Goal: Find specific page/section: Find specific page/section

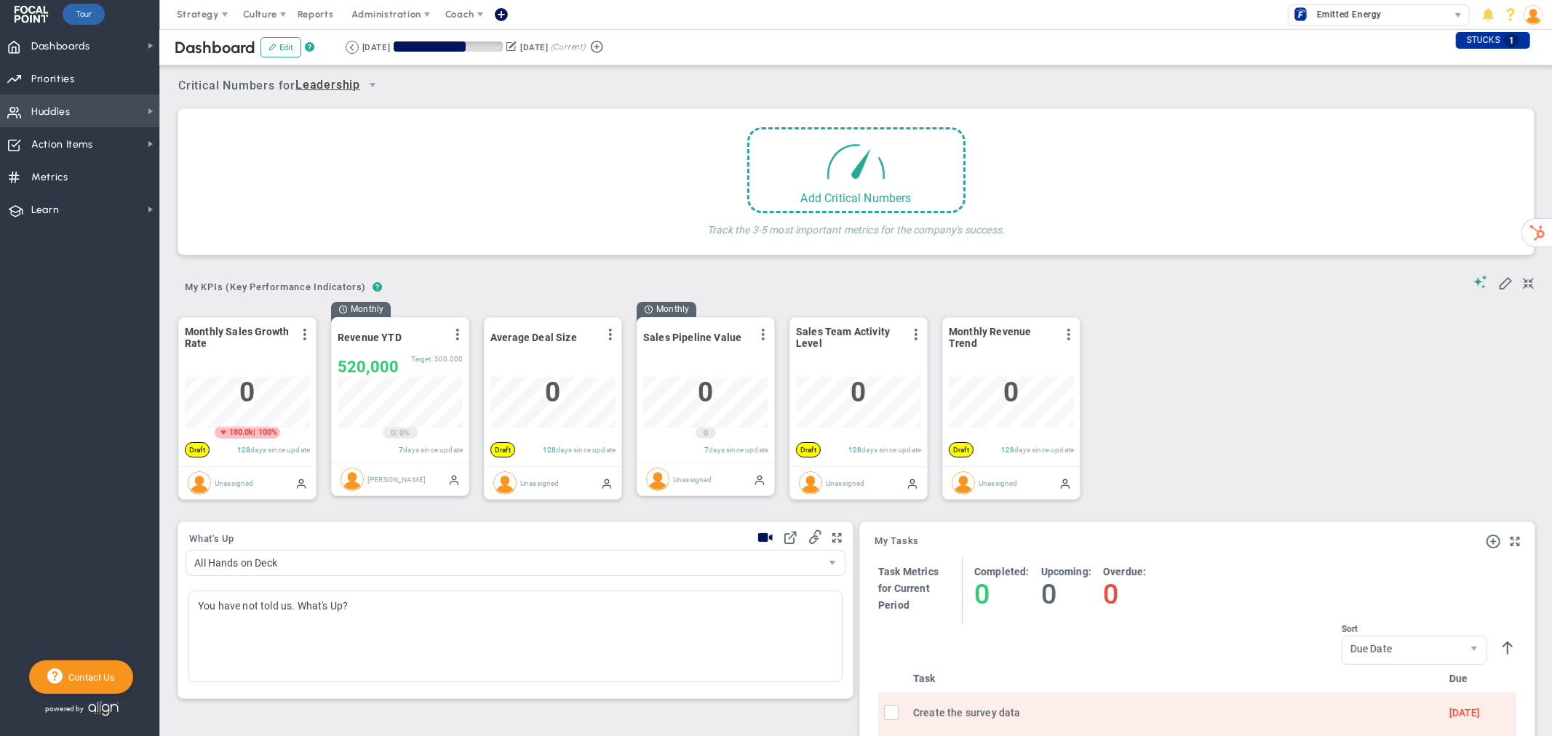
click at [140, 107] on span "Huddles Huddles" at bounding box center [79, 111] width 159 height 33
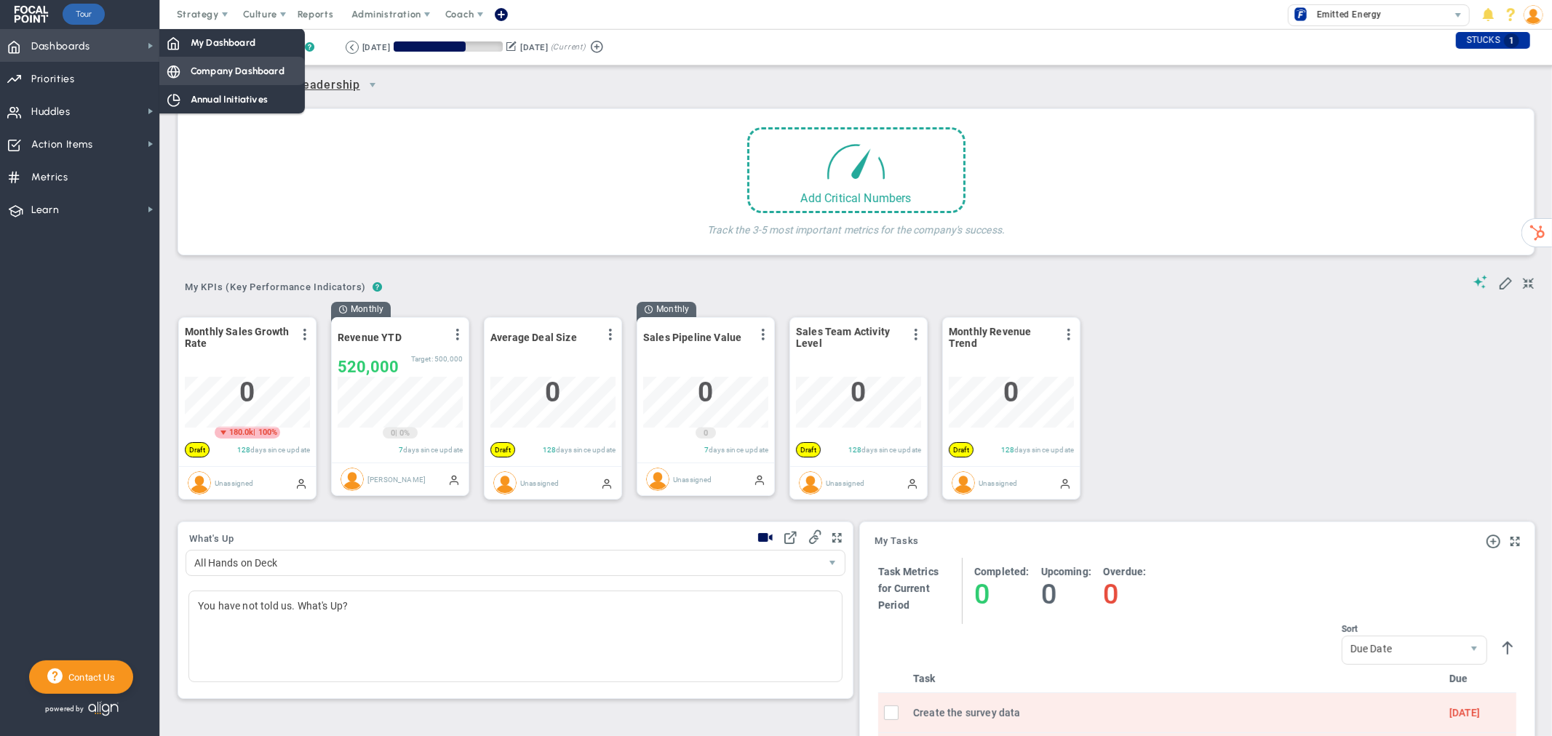
click at [229, 67] on span "Company Dashboard" at bounding box center [238, 71] width 94 height 14
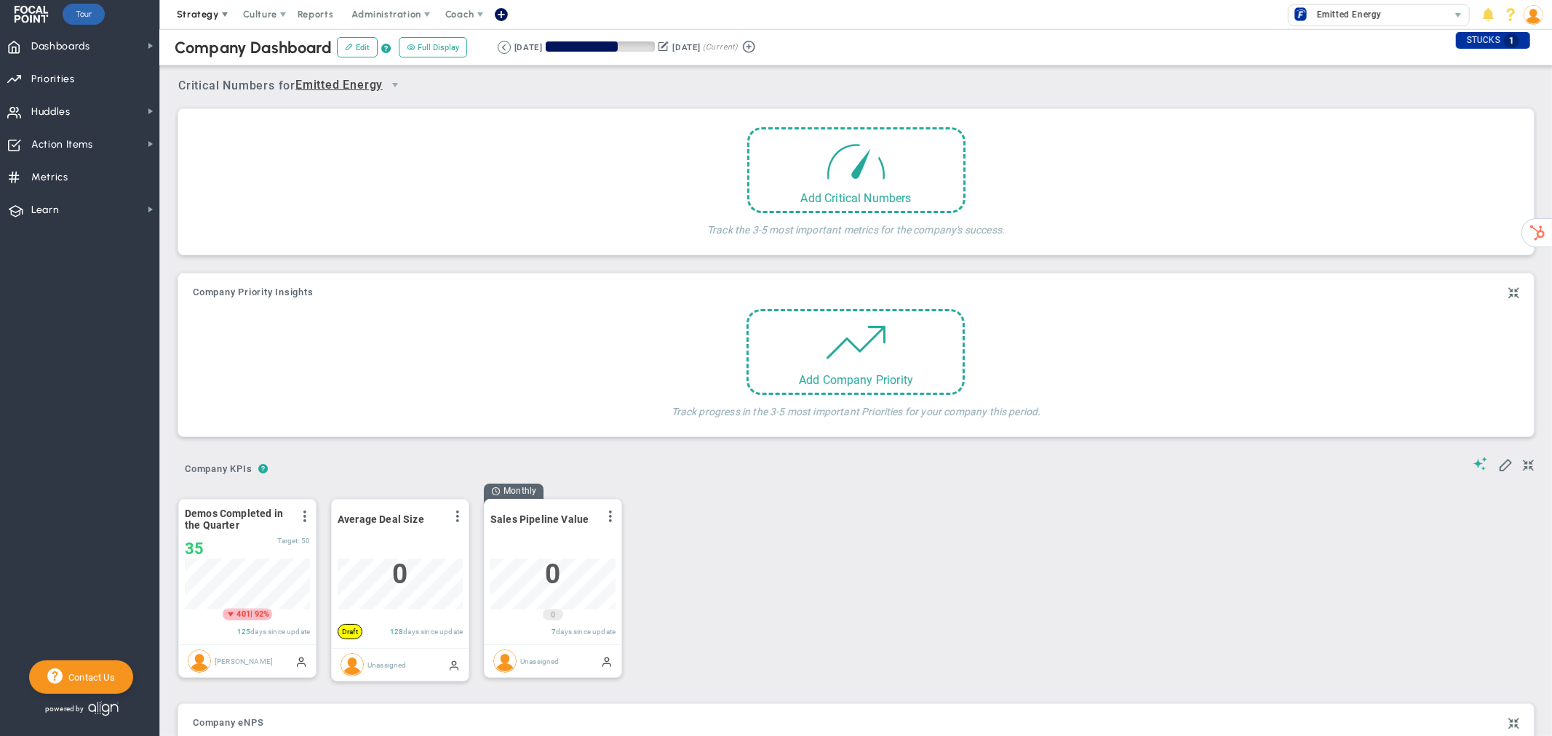
click at [220, 17] on span at bounding box center [225, 15] width 12 height 12
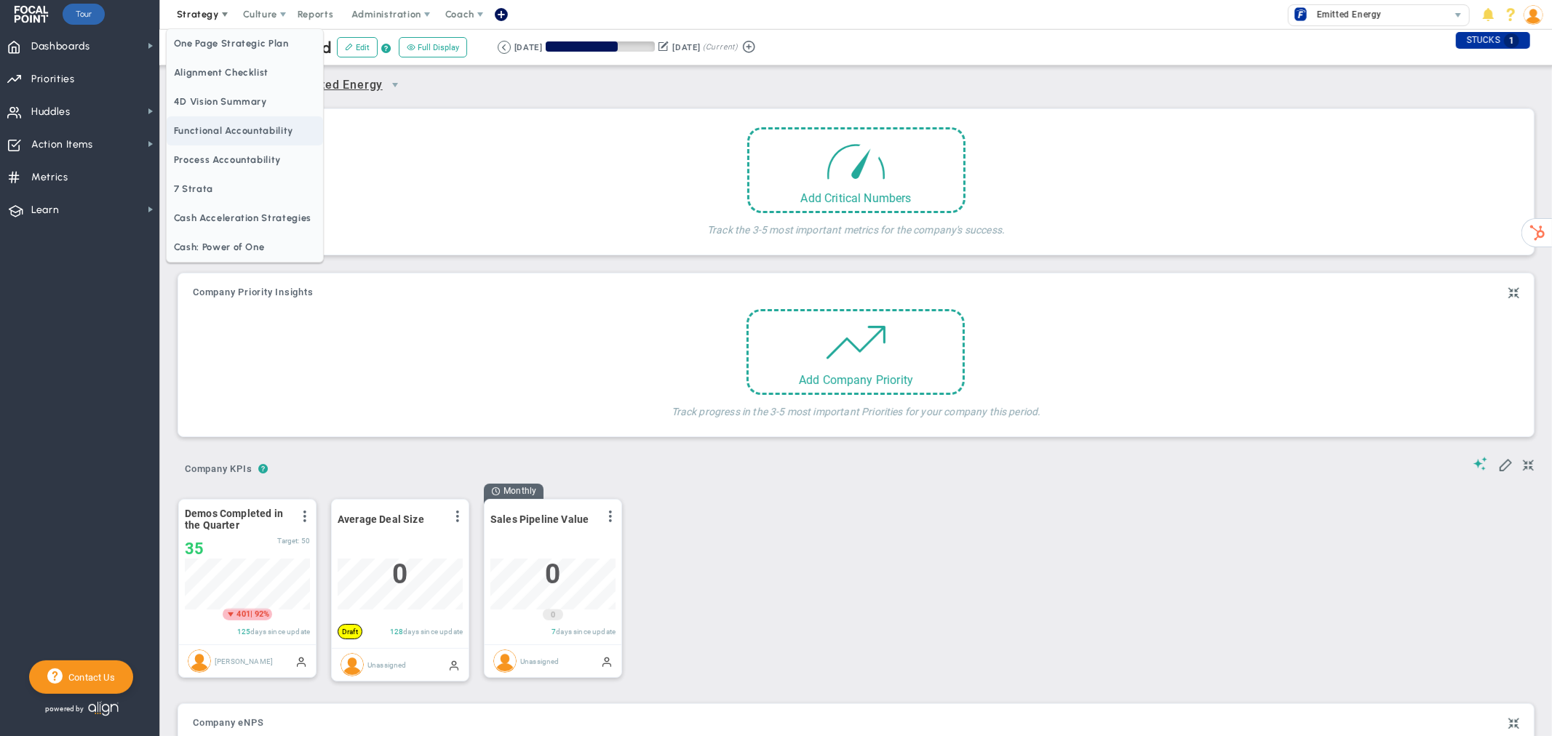
click at [201, 131] on span "Functional Accountability" at bounding box center [245, 130] width 156 height 29
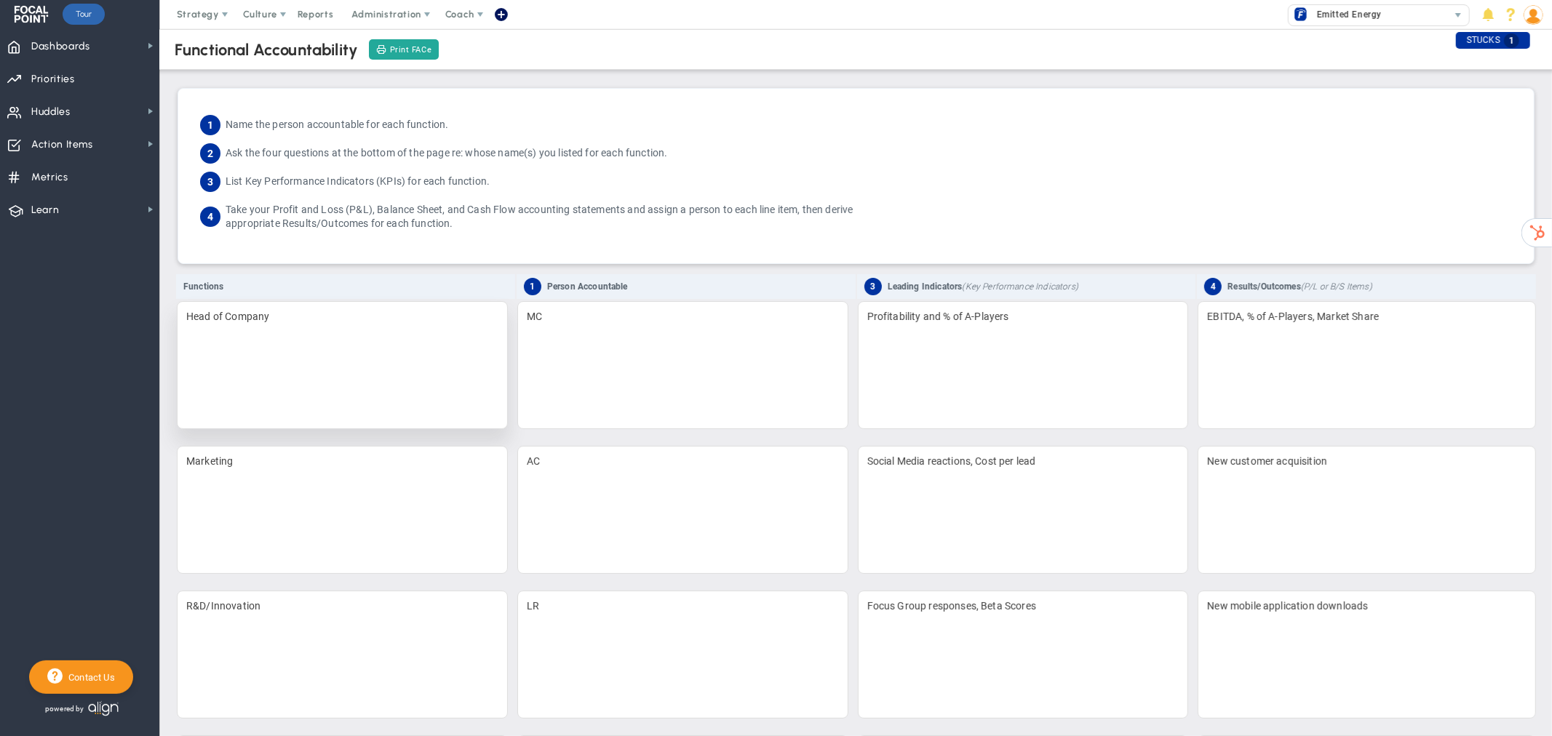
click at [278, 316] on div "Head of Company" at bounding box center [342, 365] width 331 height 128
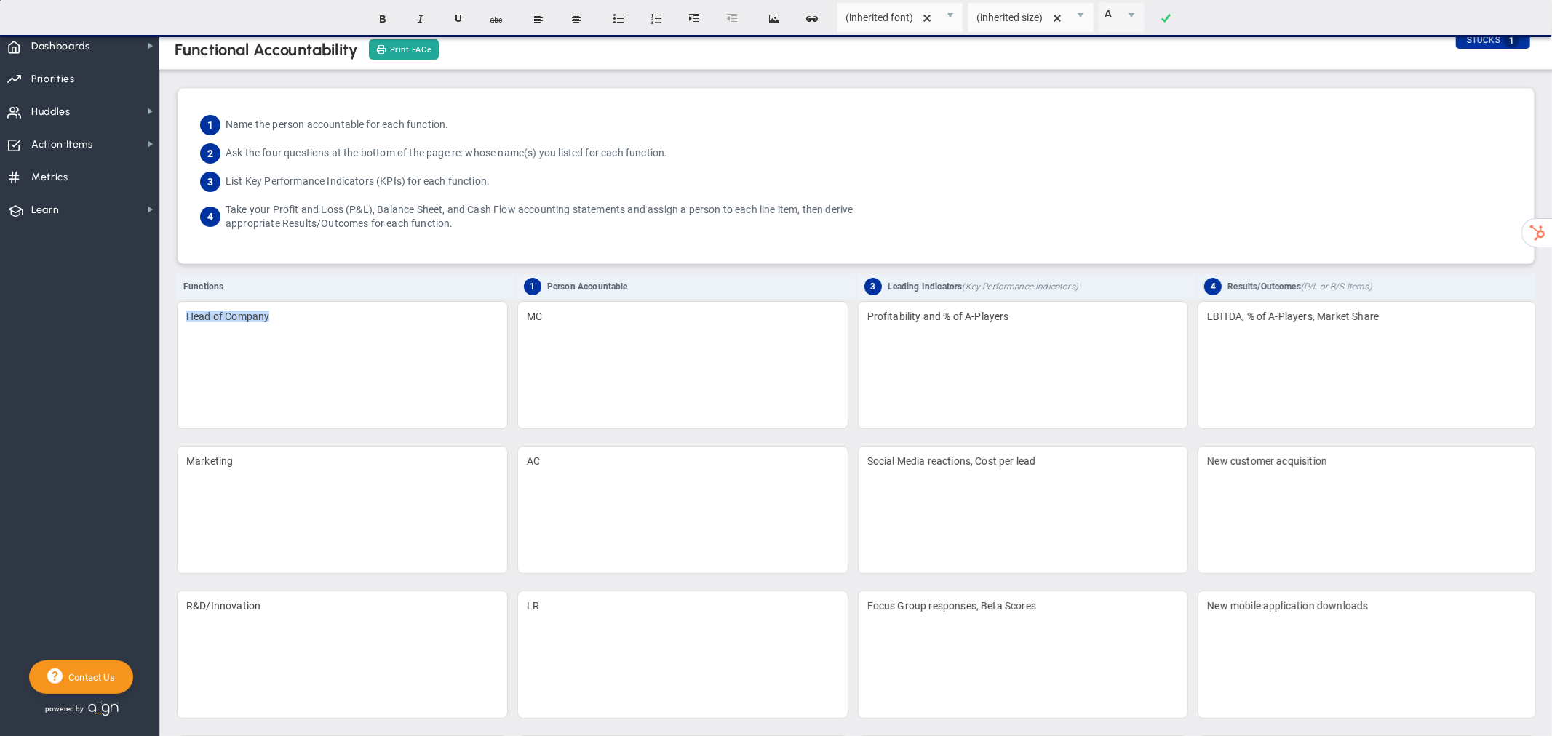
drag, startPoint x: 278, startPoint y: 316, endPoint x: 156, endPoint y: 320, distance: 122.3
click at [156, 320] on div "Dashboards Dashboards My Dashboard Company Dashboard Annual Initiatives" at bounding box center [776, 382] width 1552 height 707
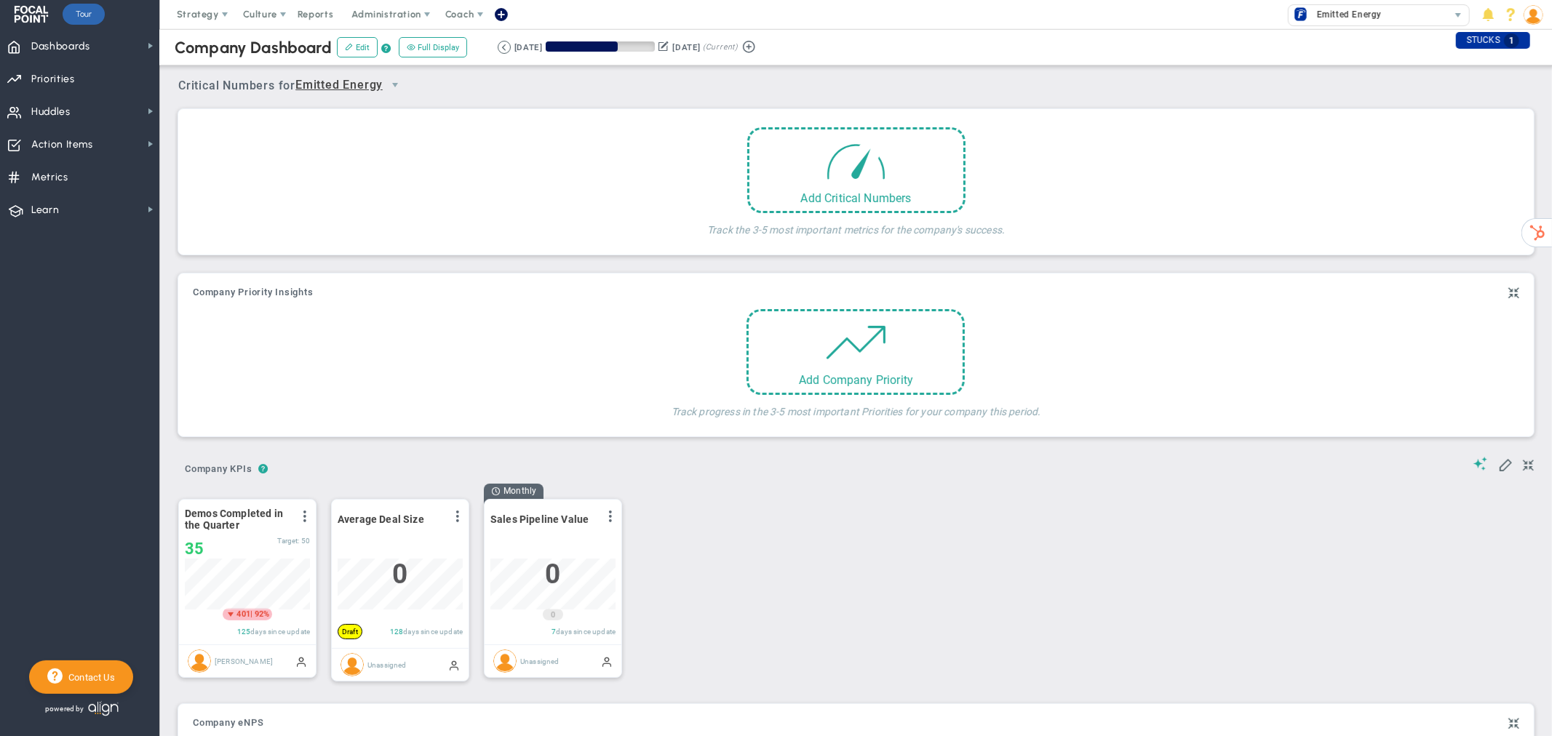
scroll to position [51, 124]
click at [207, 17] on span "Strategy" at bounding box center [198, 14] width 42 height 11
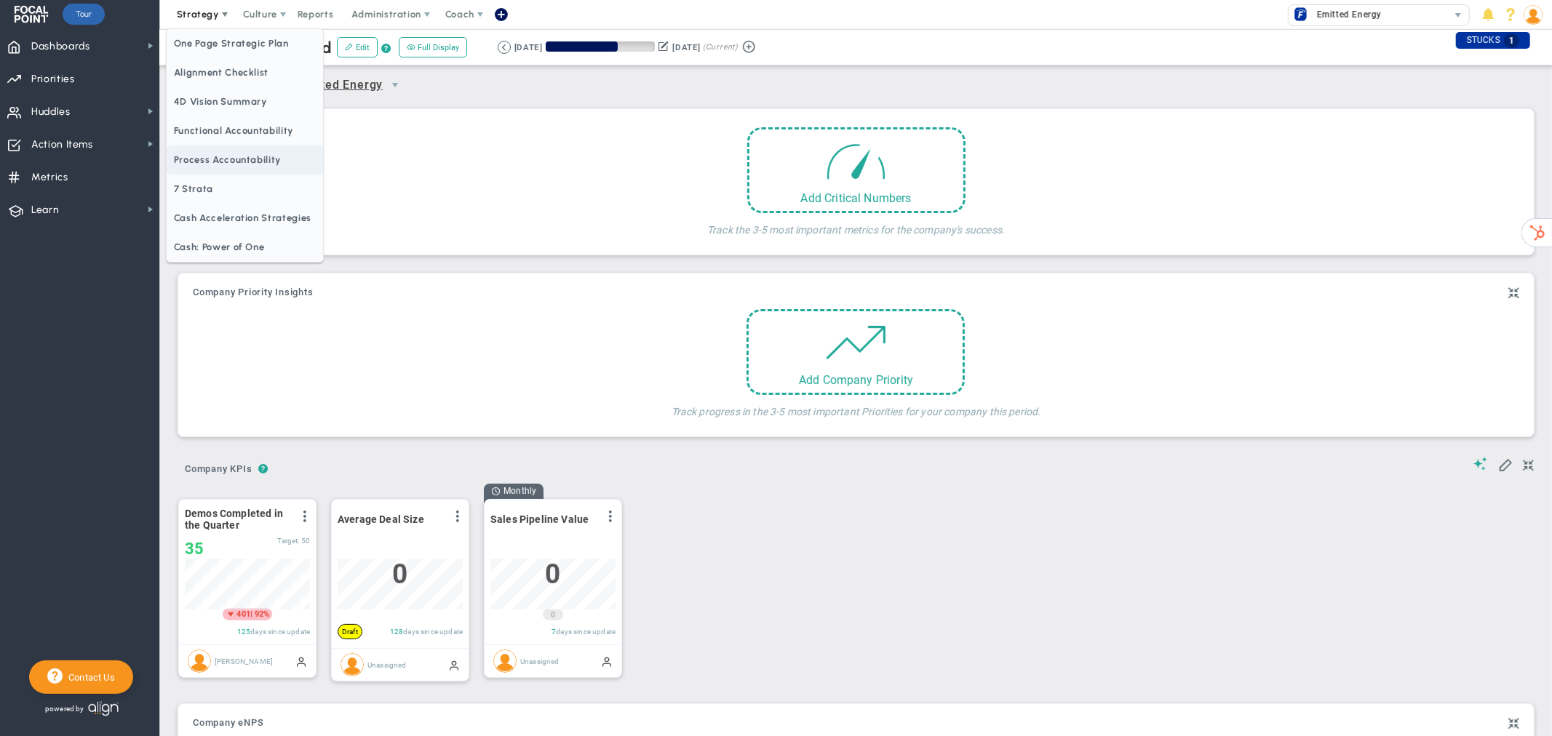
click at [220, 160] on span "Process Accountability" at bounding box center [245, 159] width 156 height 29
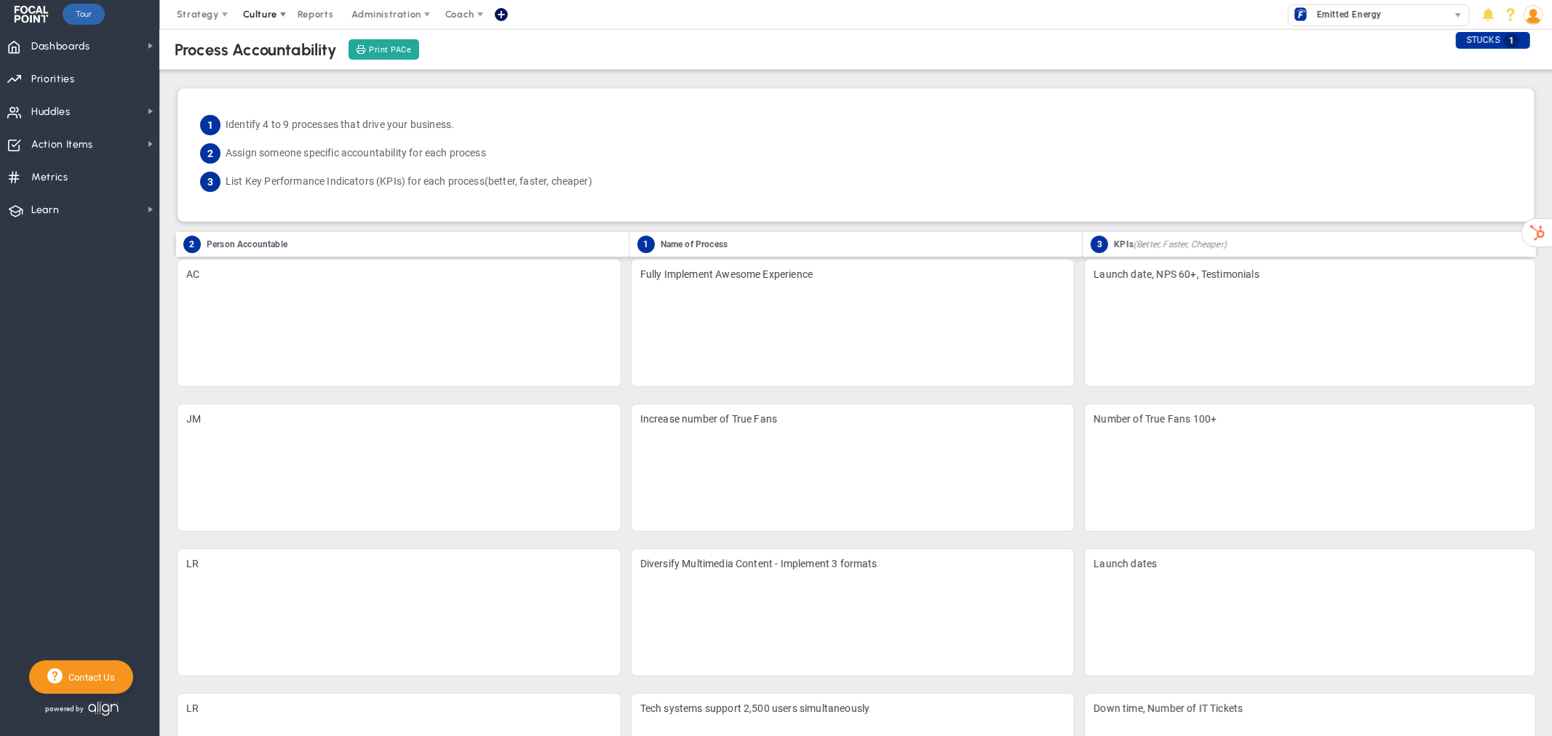
click at [273, 15] on span "Culture" at bounding box center [260, 14] width 34 height 11
click at [386, 44] on span "Print PACe" at bounding box center [390, 50] width 43 height 12
click at [199, 12] on span "Strategy" at bounding box center [198, 14] width 42 height 11
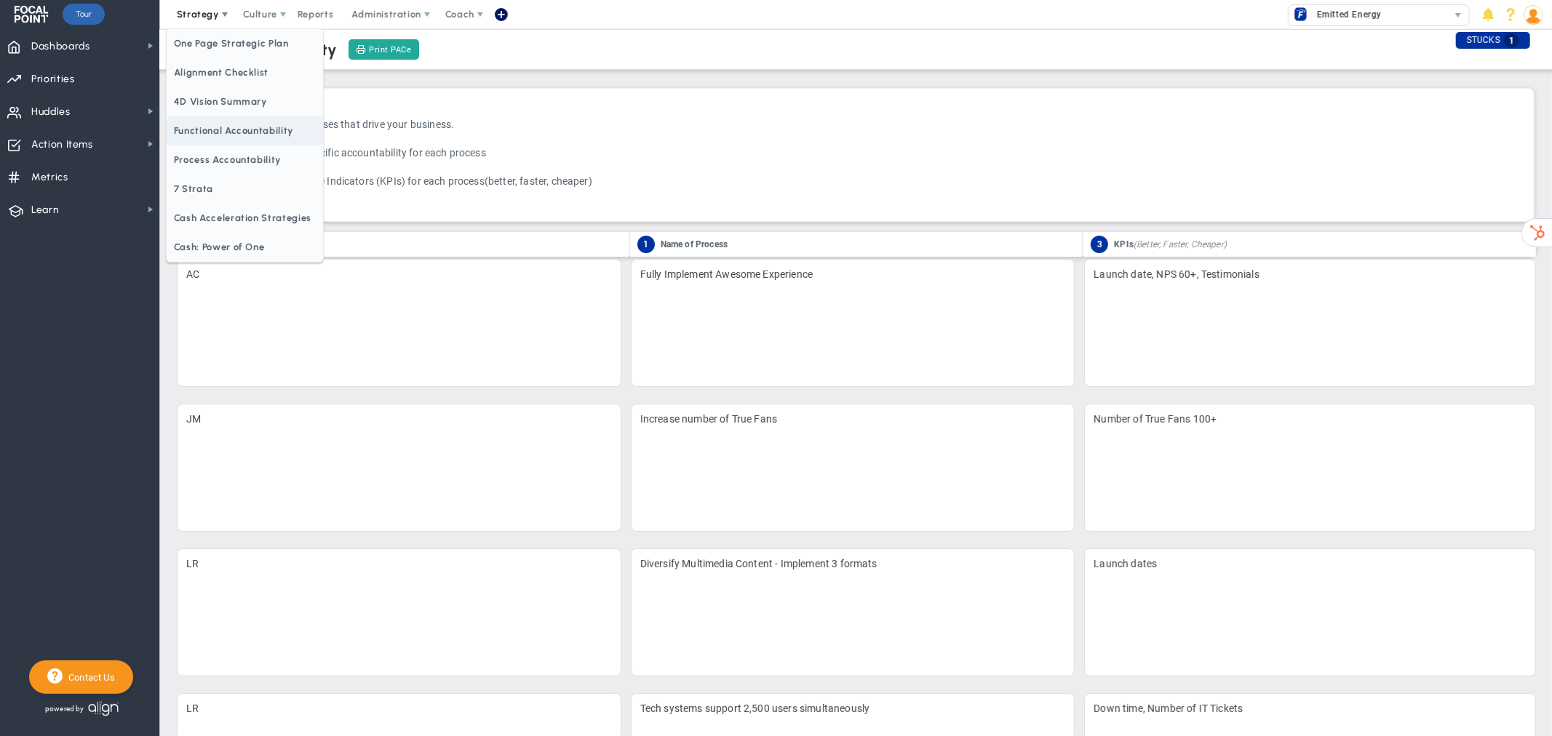
click at [216, 132] on span "Functional Accountability" at bounding box center [245, 130] width 156 height 29
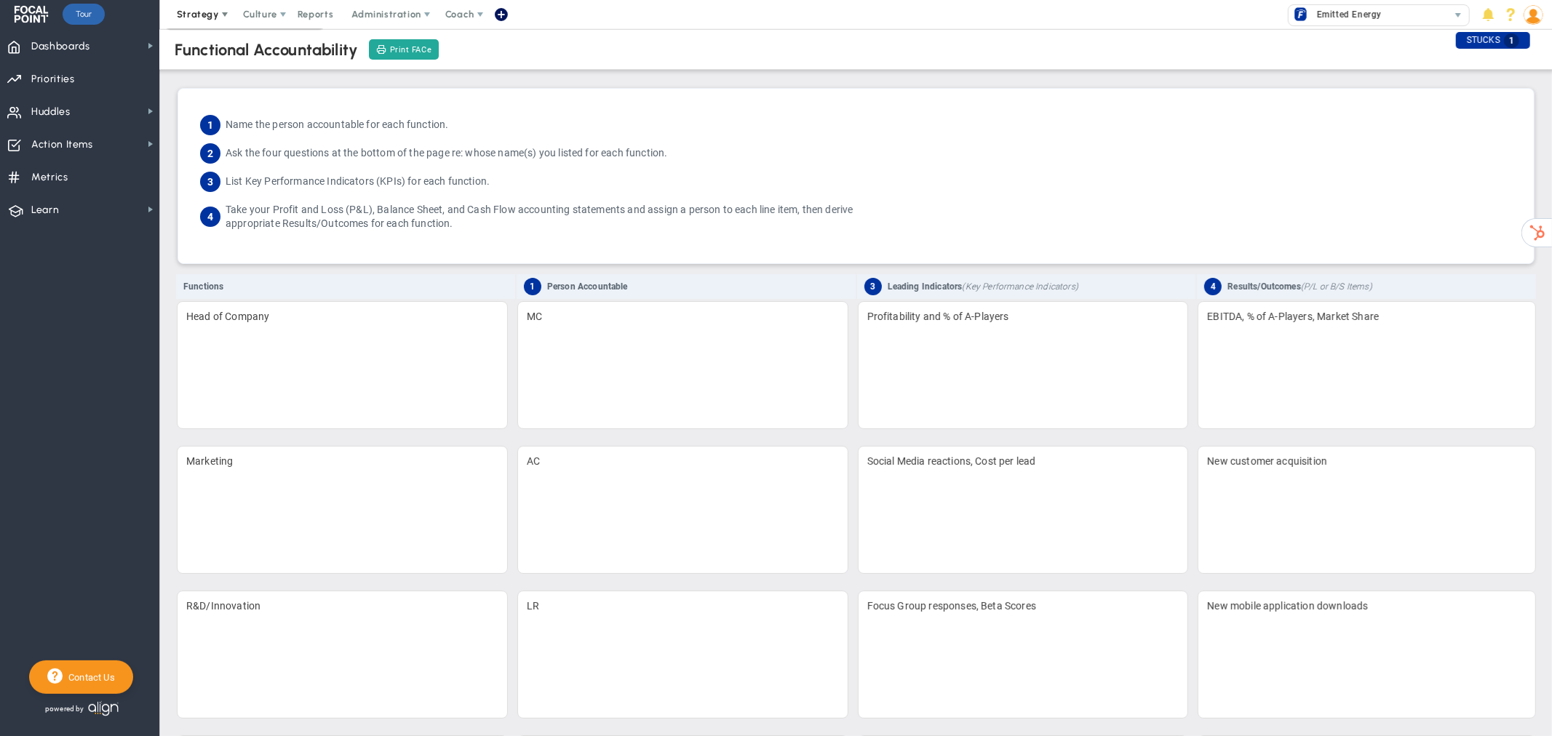
click at [402, 52] on span "Print FACe" at bounding box center [411, 50] width 42 height 12
